Goal: Check status: Check status

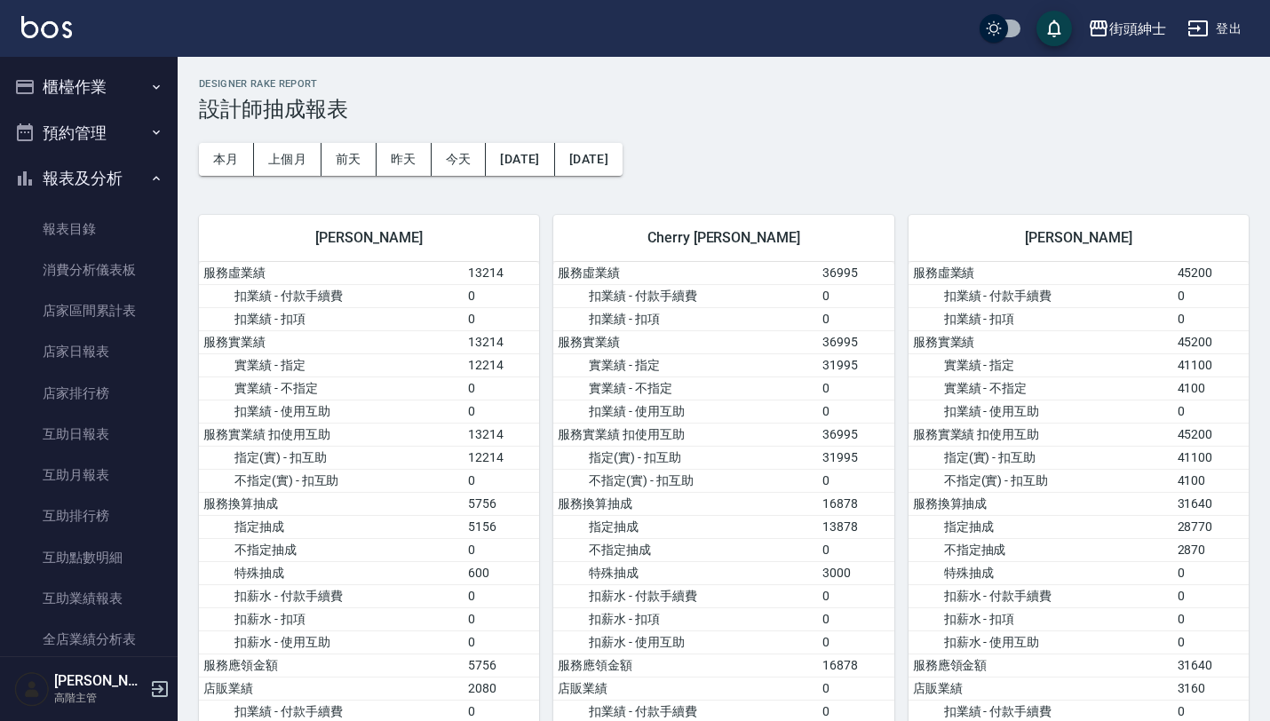
click at [121, 142] on button "預約管理" at bounding box center [88, 133] width 163 height 46
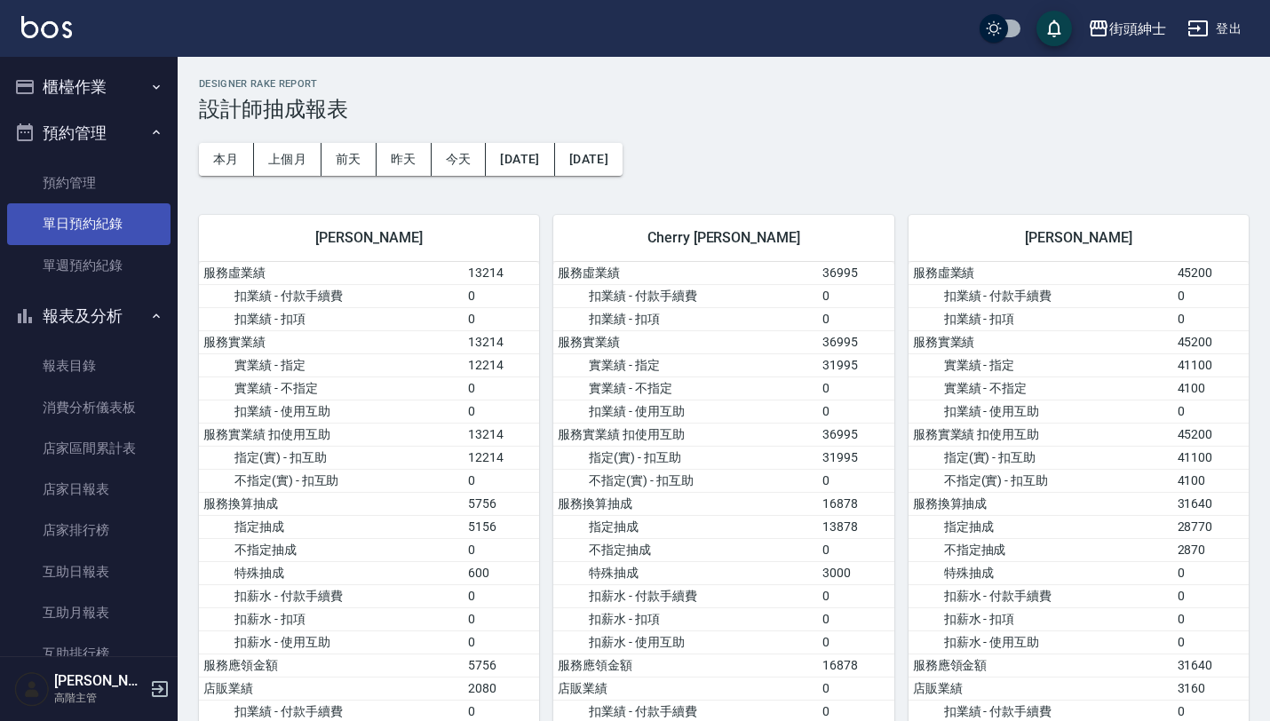
click at [122, 235] on link "單日預約紀錄" at bounding box center [88, 223] width 163 height 41
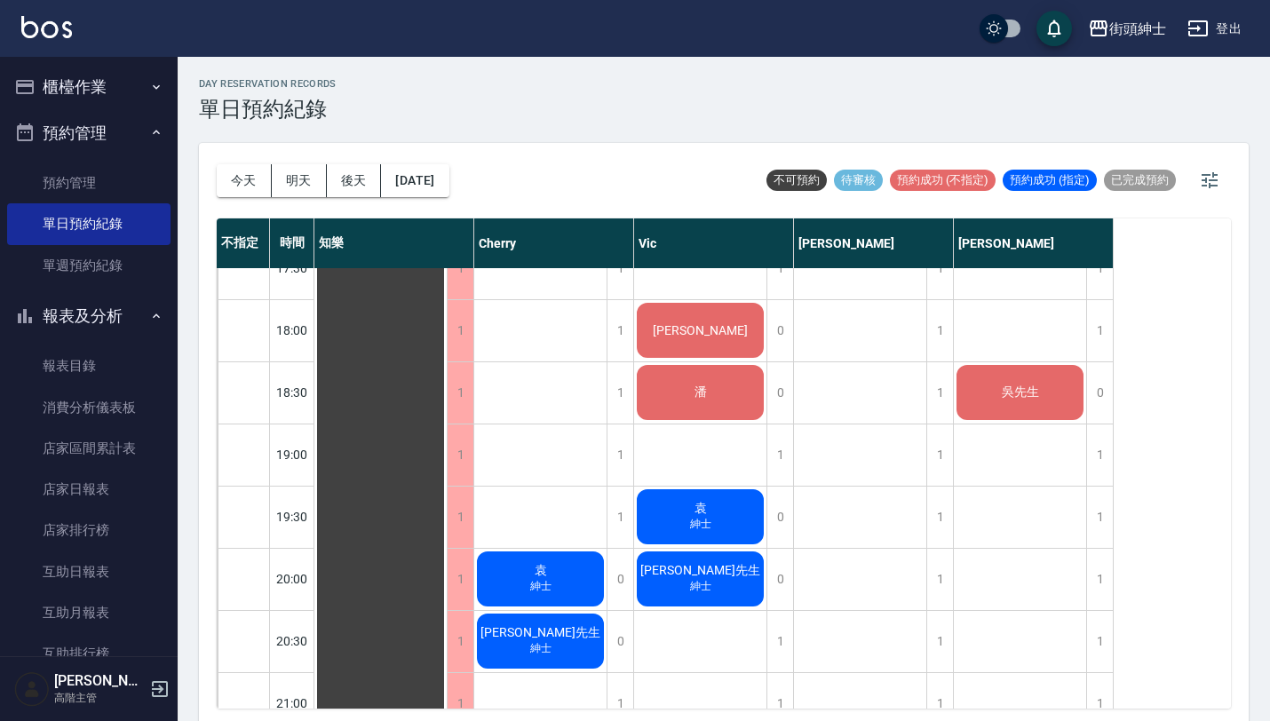
scroll to position [1069, 0]
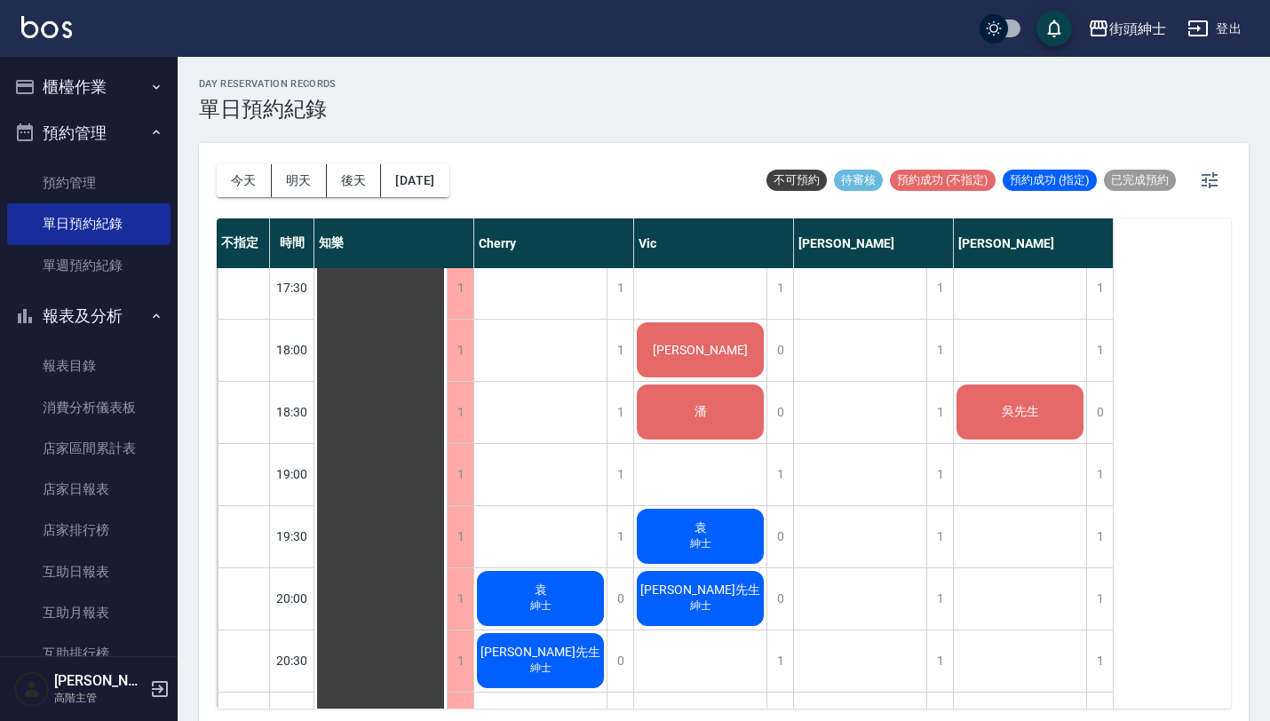
click at [447, 401] on div "潘" at bounding box center [381, 101] width 132 height 1802
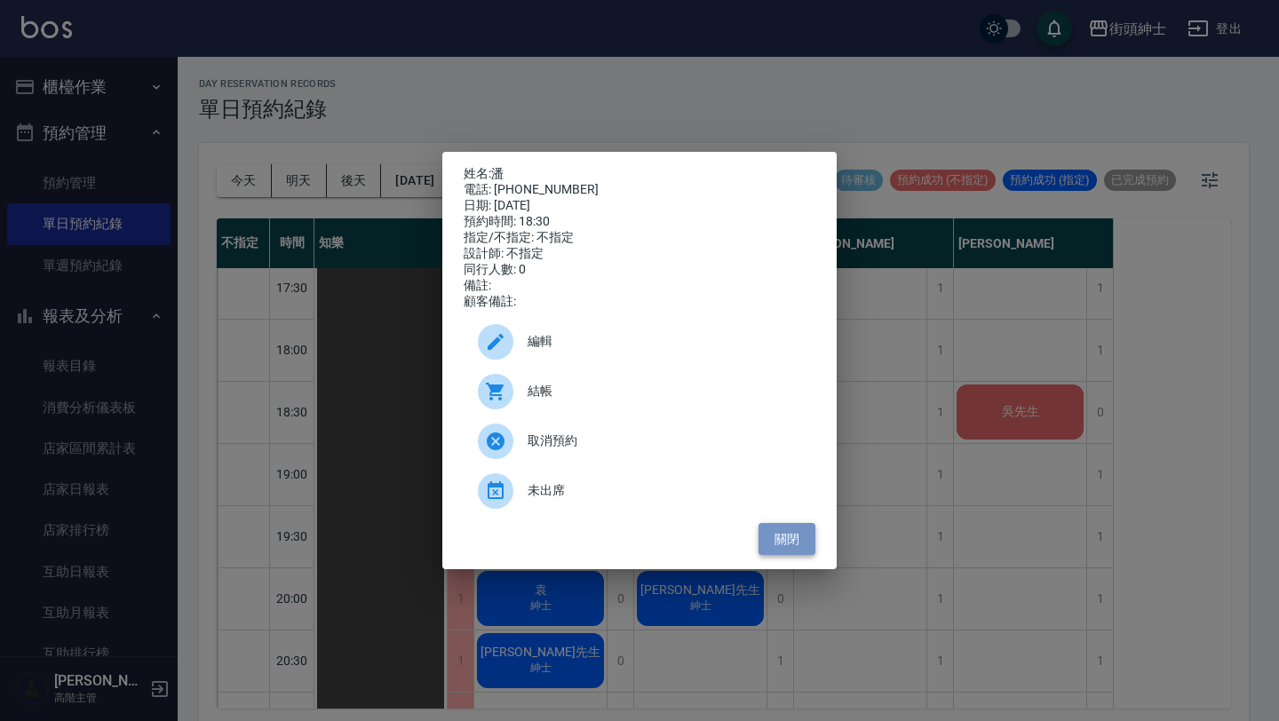
click at [783, 545] on button "關閉" at bounding box center [787, 539] width 57 height 33
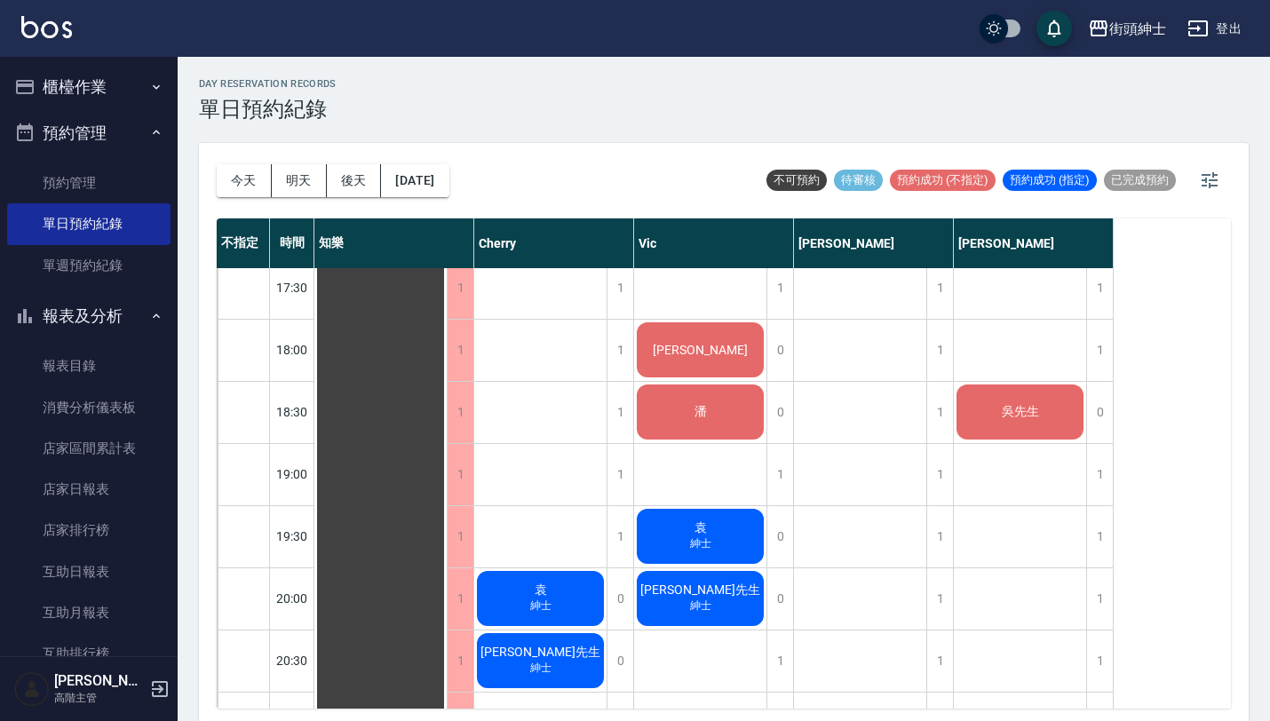
click at [447, 405] on div "吳先生" at bounding box center [381, 101] width 132 height 1802
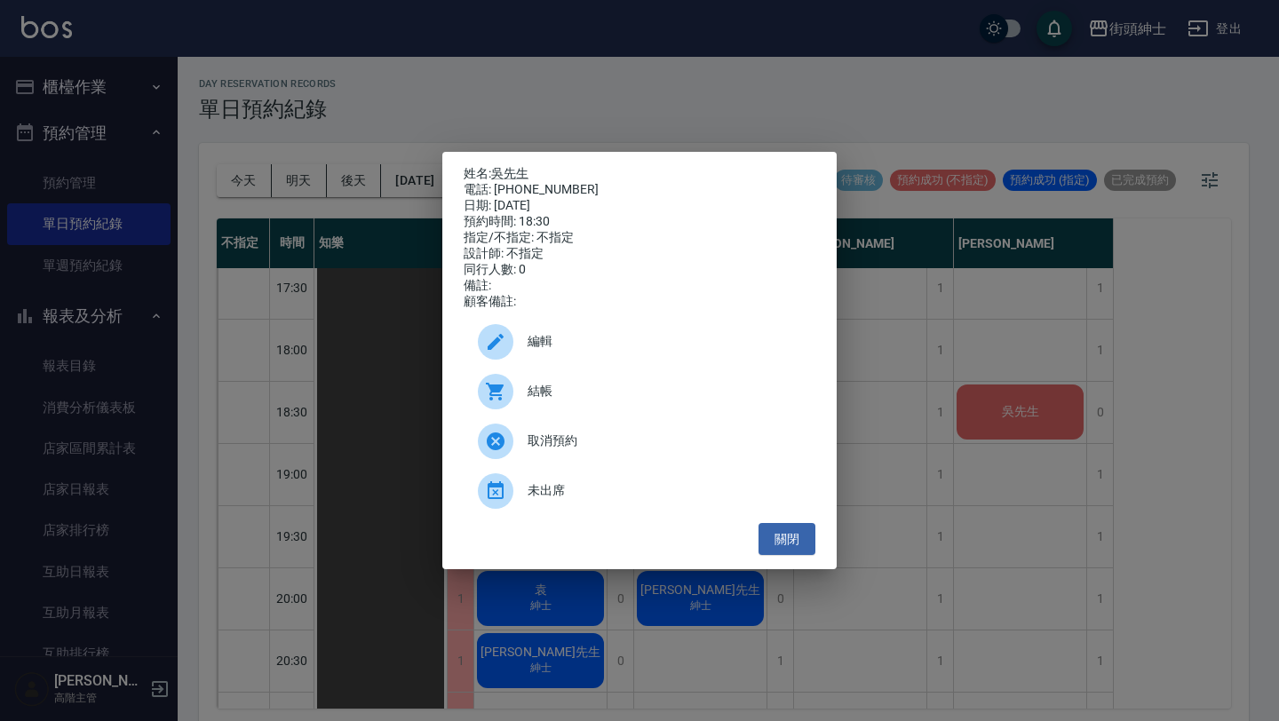
click at [731, 134] on div "姓名: [PERSON_NAME]先生 電話: [PHONE_NUMBER] 日期: [DATE] 預約時間: 18:30 指定/不指定: 不指定 設計師: …" at bounding box center [639, 360] width 1279 height 721
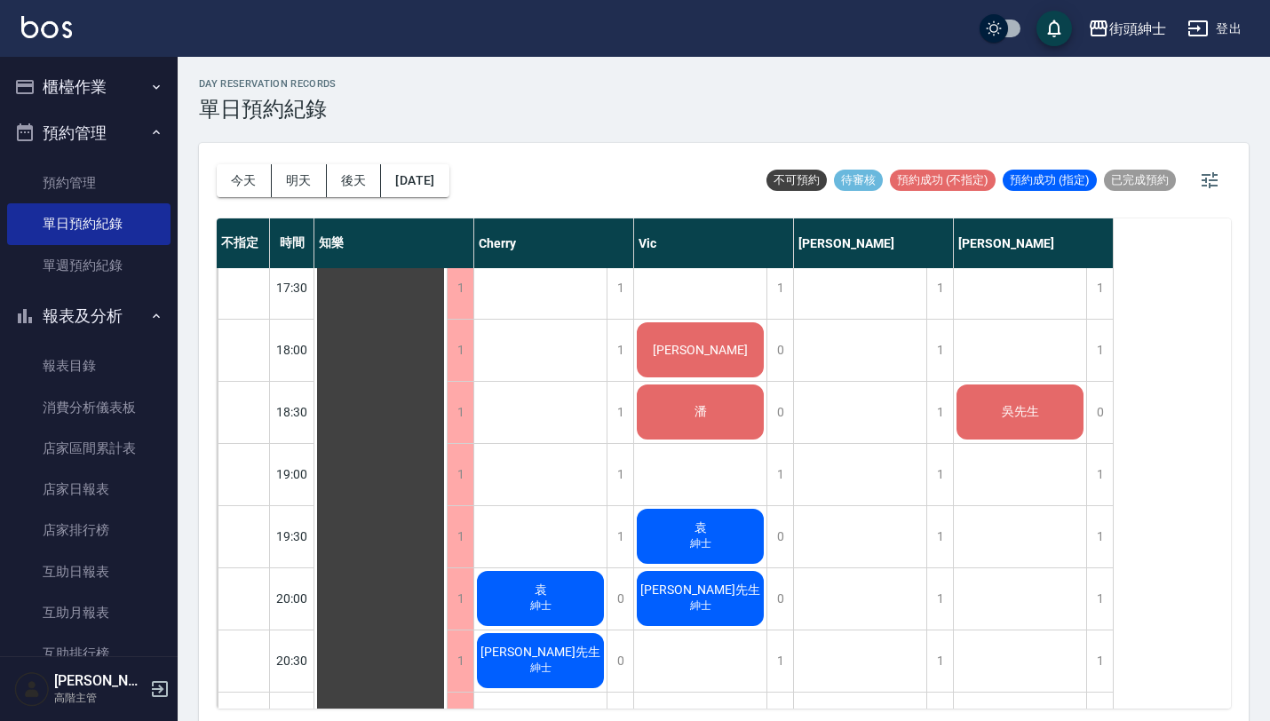
click at [447, 410] on div "潘" at bounding box center [381, 101] width 132 height 1802
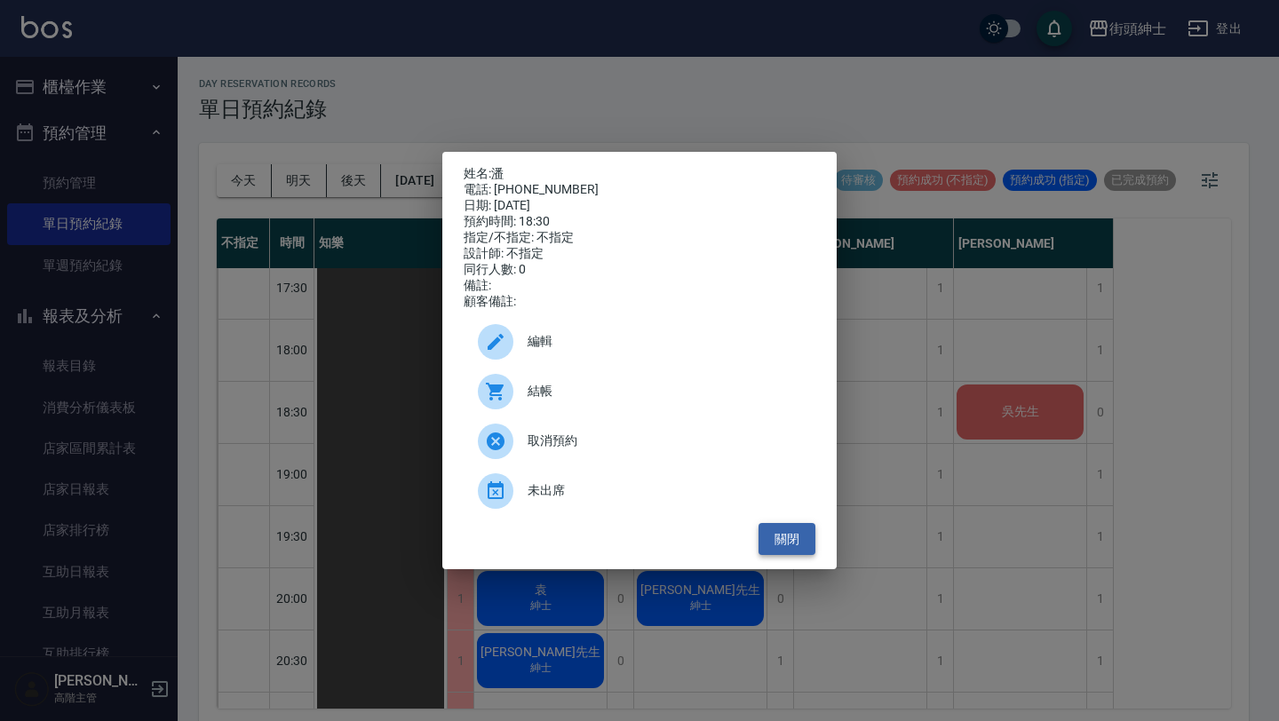
click at [777, 551] on button "關閉" at bounding box center [787, 539] width 57 height 33
